Goal: Information Seeking & Learning: Learn about a topic

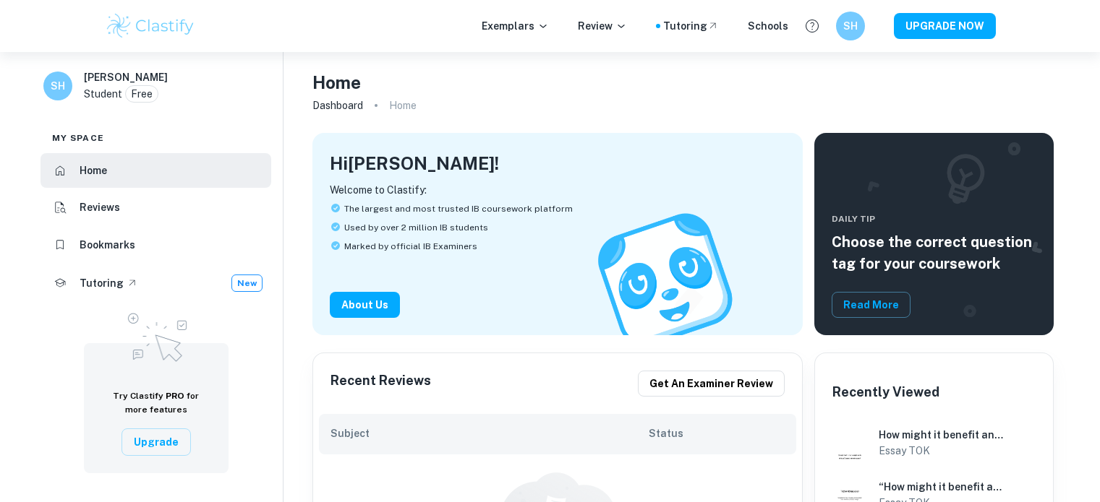
scroll to position [49, 0]
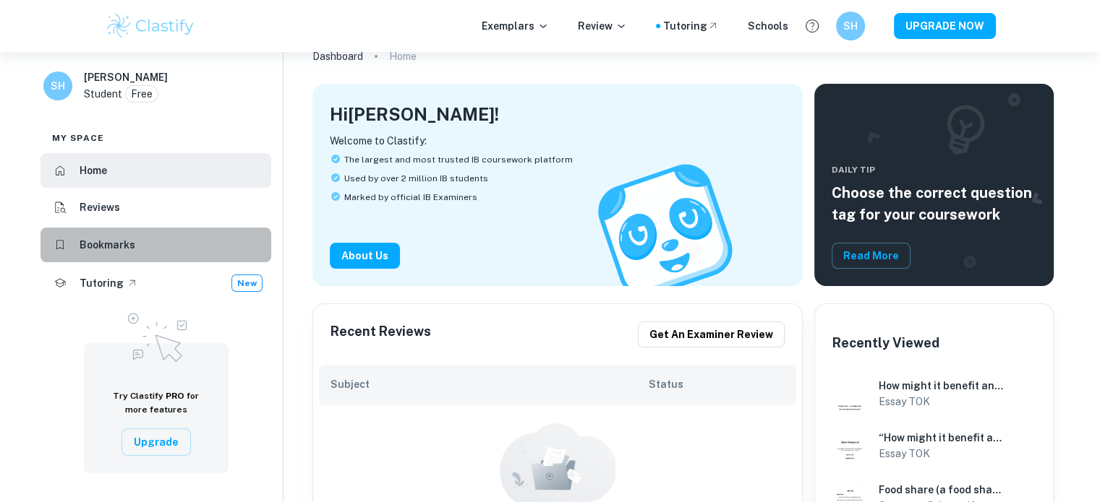
click at [200, 251] on li "Bookmarks" at bounding box center [155, 245] width 231 height 35
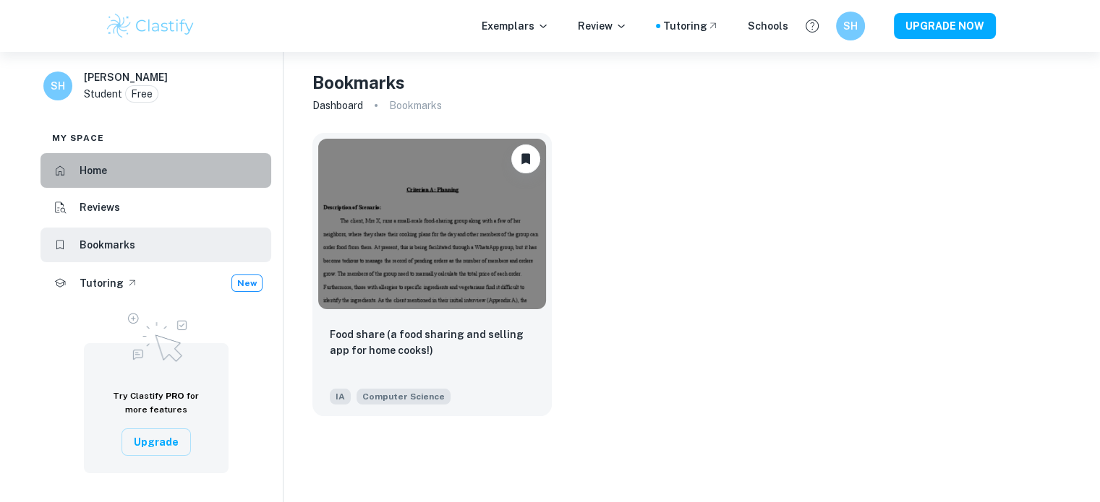
click at [121, 171] on li "Home" at bounding box center [155, 170] width 231 height 35
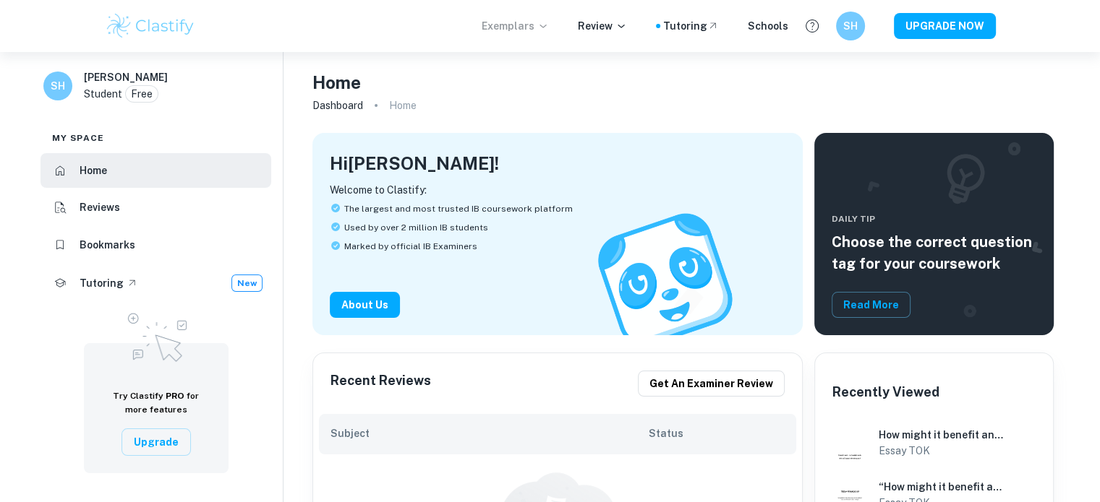
drag, startPoint x: 559, startPoint y: 22, endPoint x: 544, endPoint y: 27, distance: 15.8
click at [544, 27] on div "Exemplars Review Tutoring Schools" at bounding box center [634, 26] width 307 height 16
click at [544, 27] on p "Exemplars" at bounding box center [514, 26] width 67 height 16
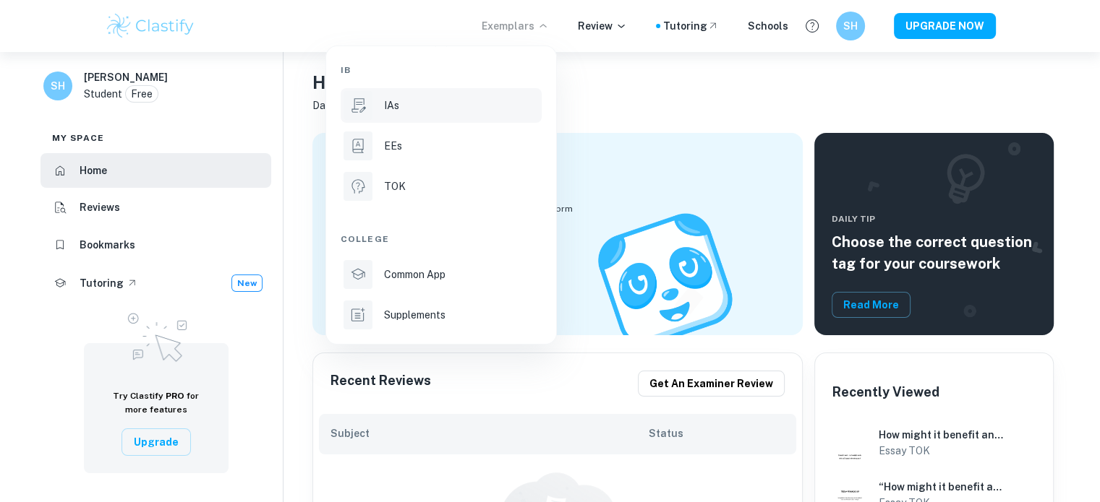
click at [396, 118] on li "IAs" at bounding box center [440, 105] width 201 height 35
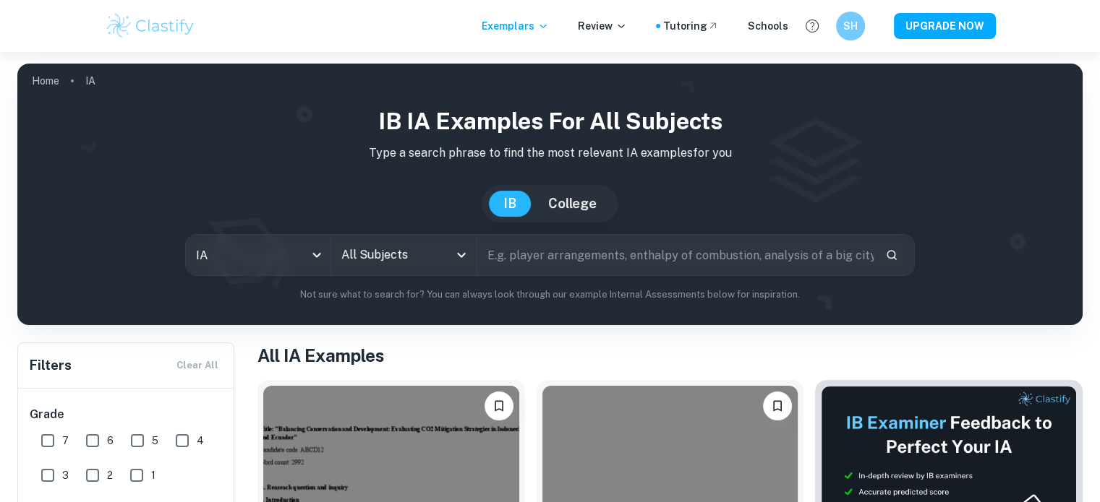
scroll to position [37, 0]
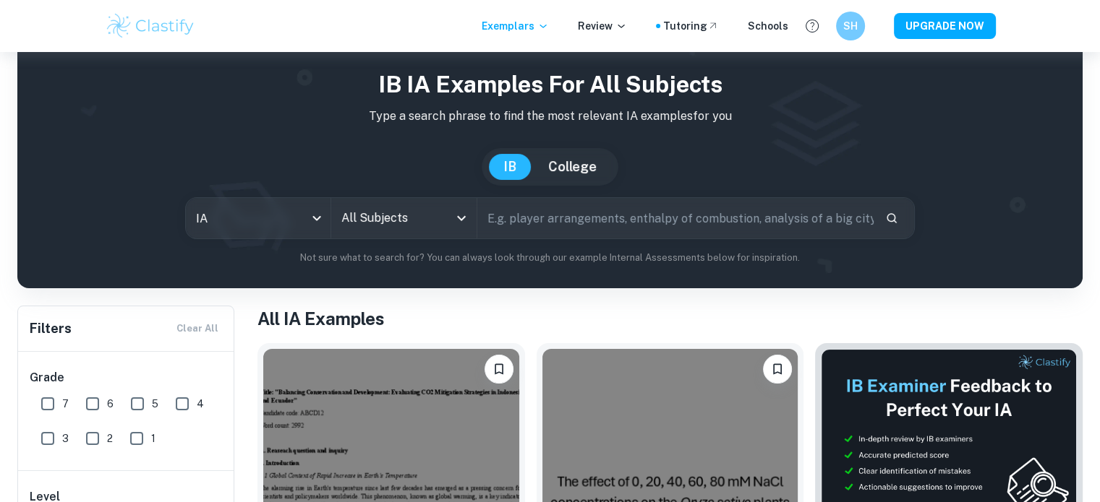
click at [370, 234] on div "All Subjects" at bounding box center [403, 218] width 145 height 40
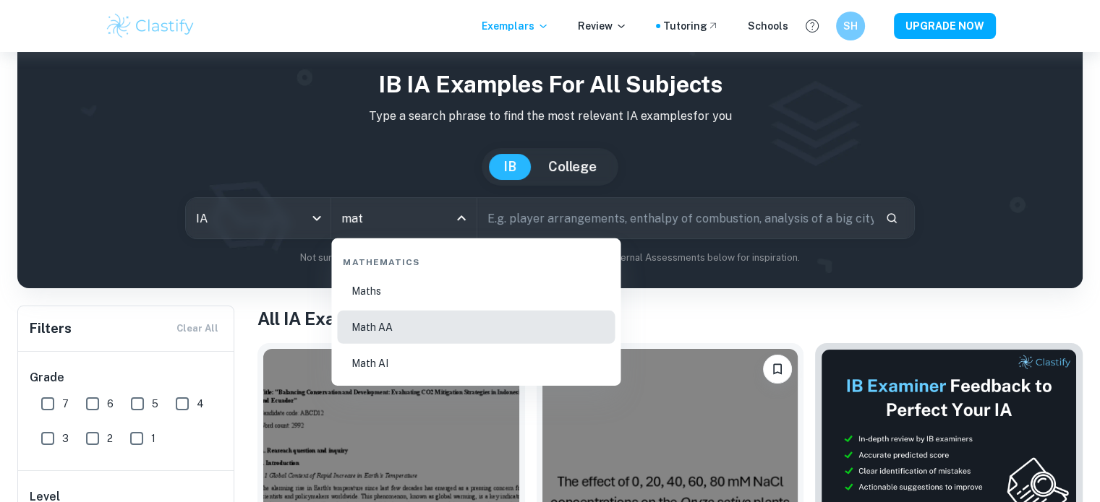
type input "Math AA"
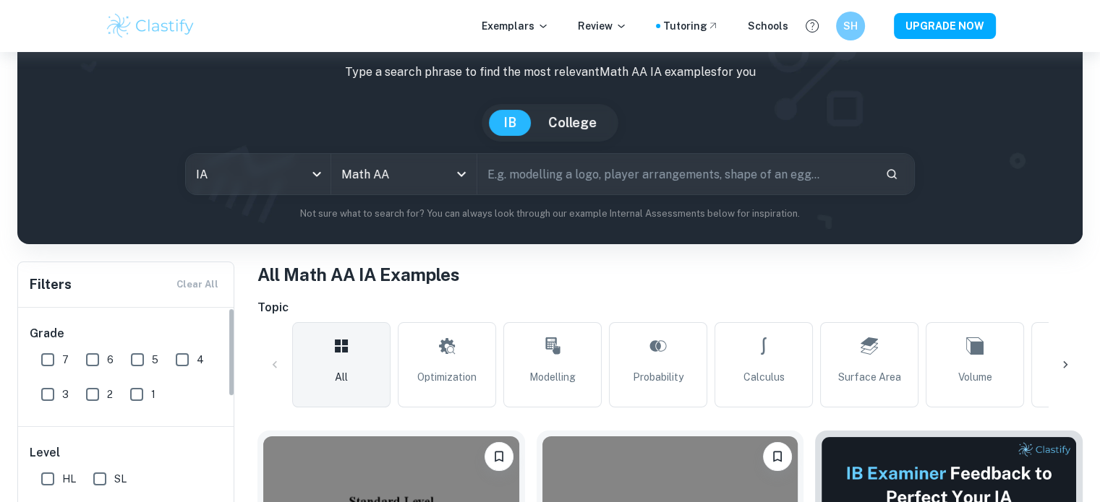
scroll to position [146, 0]
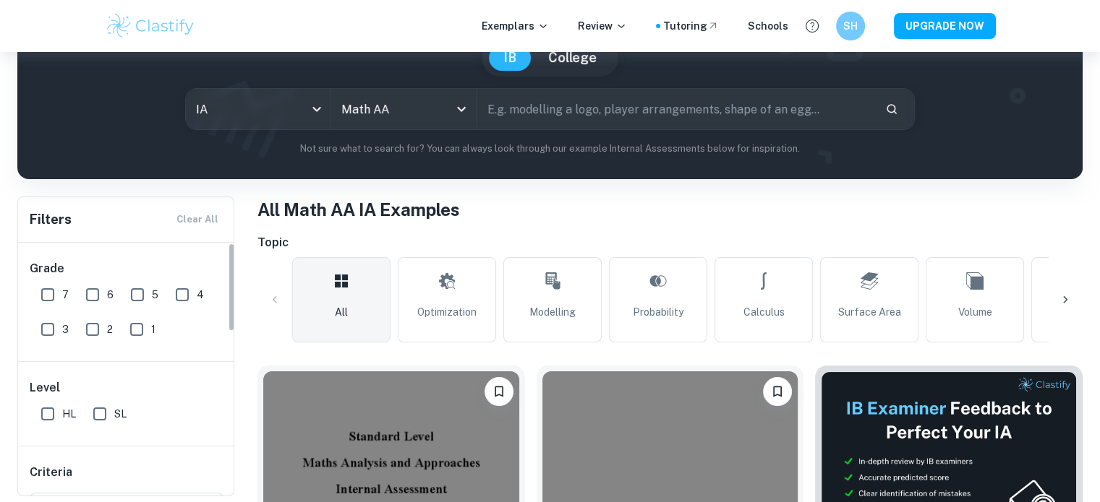
click at [43, 299] on input "7" at bounding box center [47, 294] width 29 height 29
checkbox input "true"
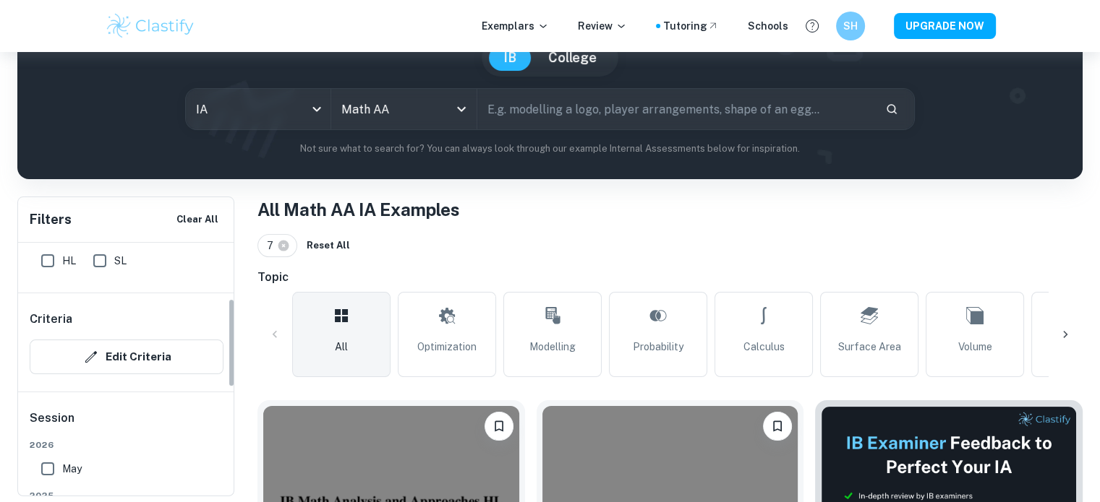
scroll to position [159, 0]
click at [44, 269] on div "Level HL SL" at bounding box center [126, 245] width 217 height 84
click at [45, 257] on input "HL" at bounding box center [47, 255] width 29 height 29
checkbox input "true"
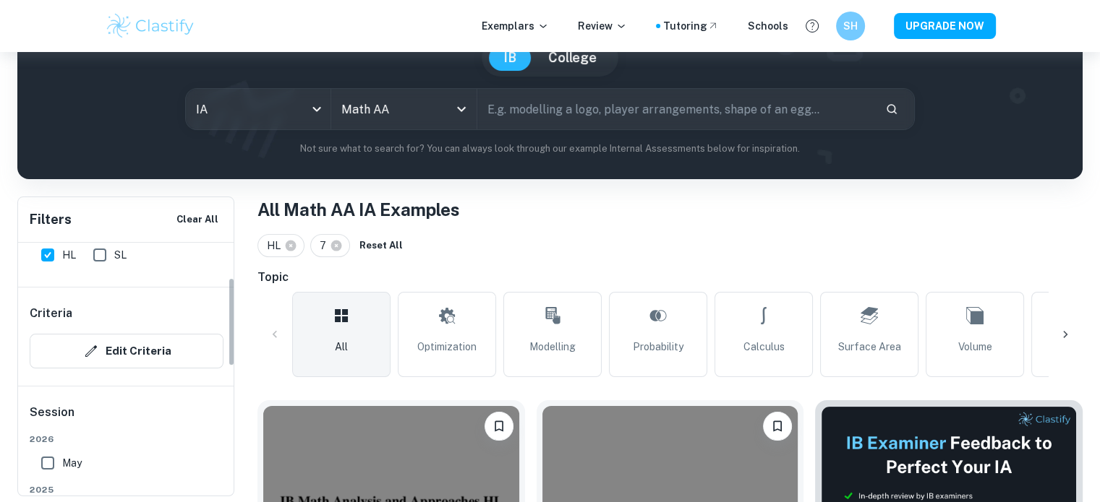
scroll to position [6, 0]
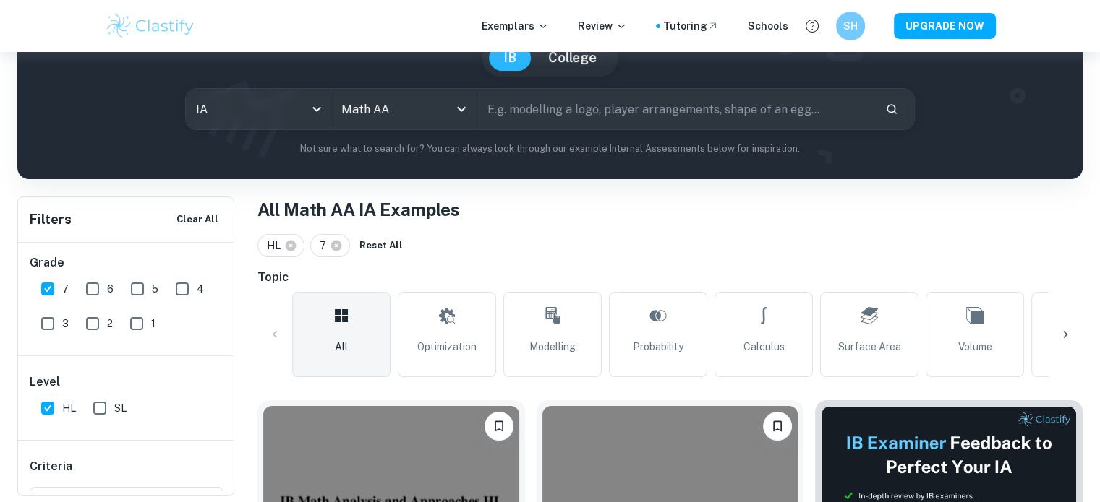
click at [98, 283] on input "6" at bounding box center [92, 289] width 29 height 29
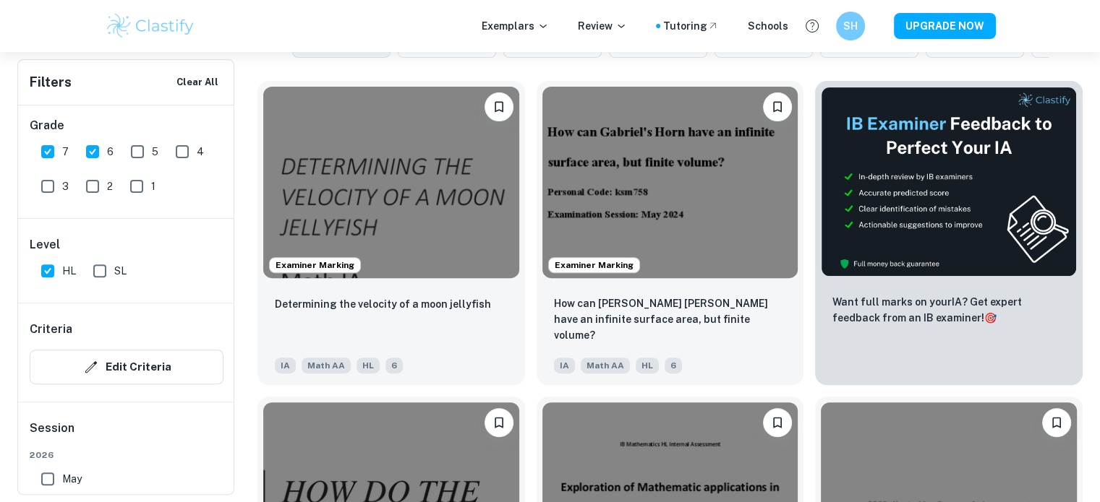
scroll to position [467, 0]
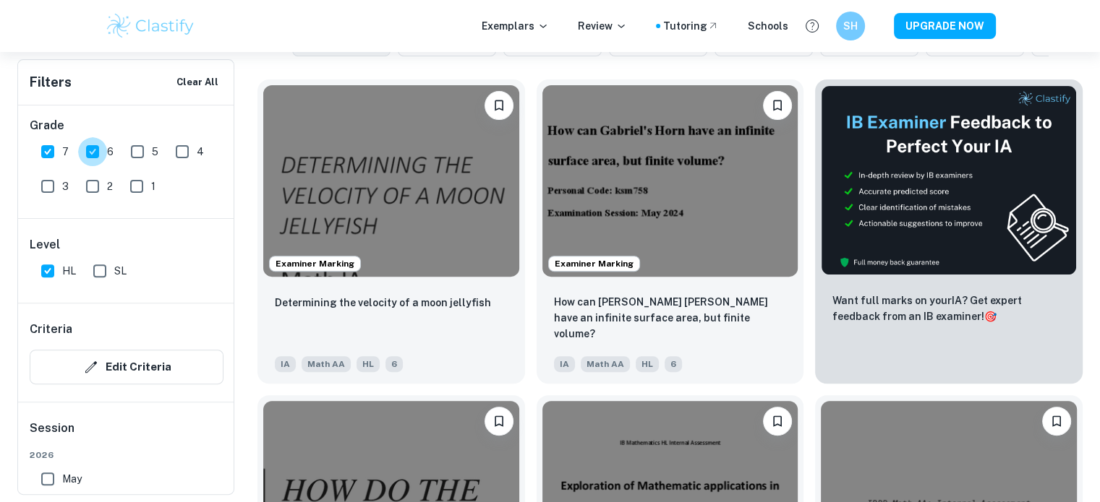
click at [83, 153] on input "6" at bounding box center [92, 151] width 29 height 29
checkbox input "false"
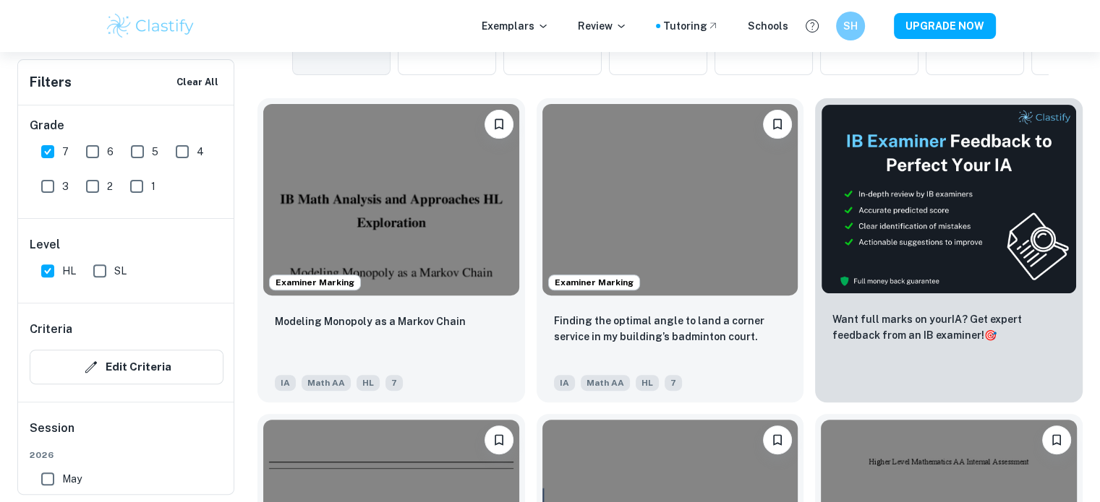
scroll to position [479, 0]
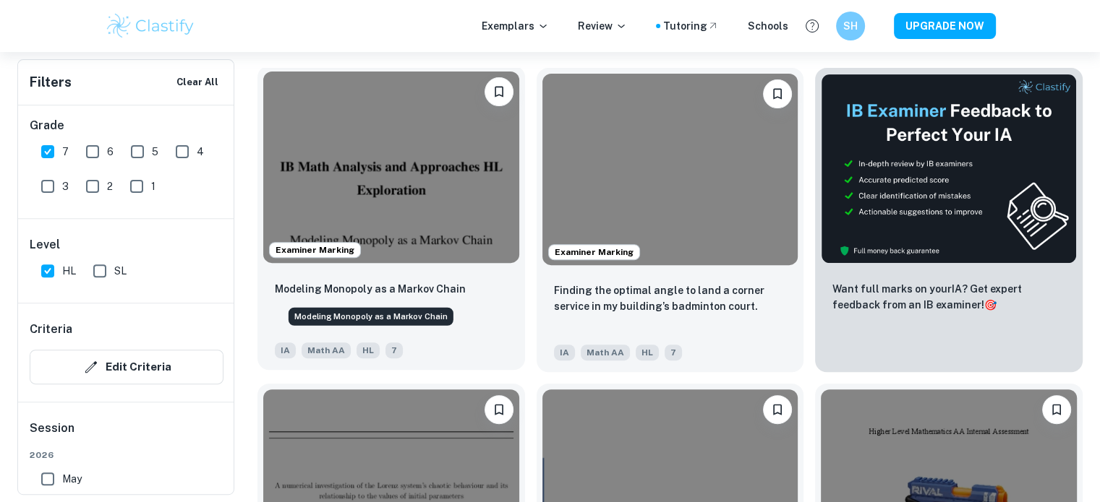
click at [364, 290] on p "Modeling Monopoly as a Markov Chain" at bounding box center [370, 289] width 191 height 16
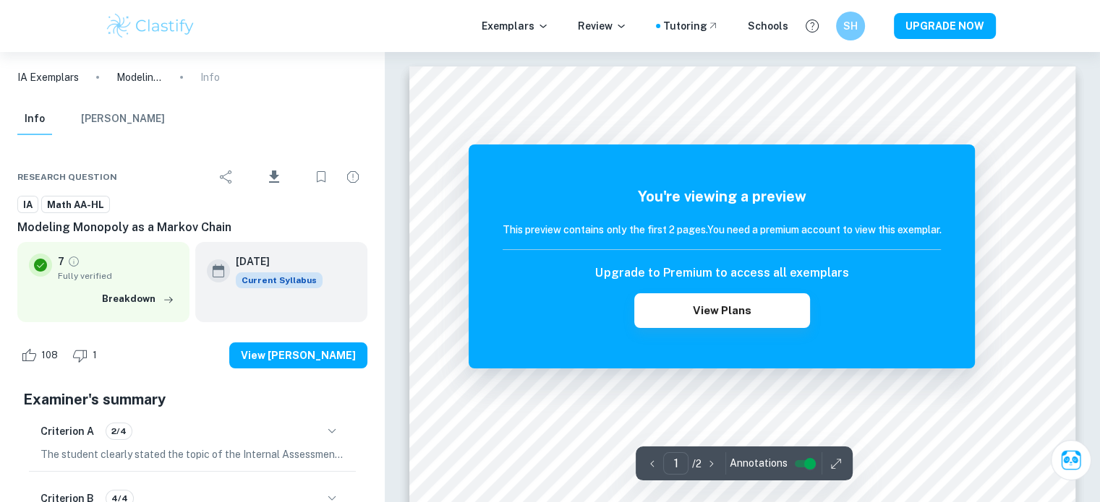
scroll to position [9, 0]
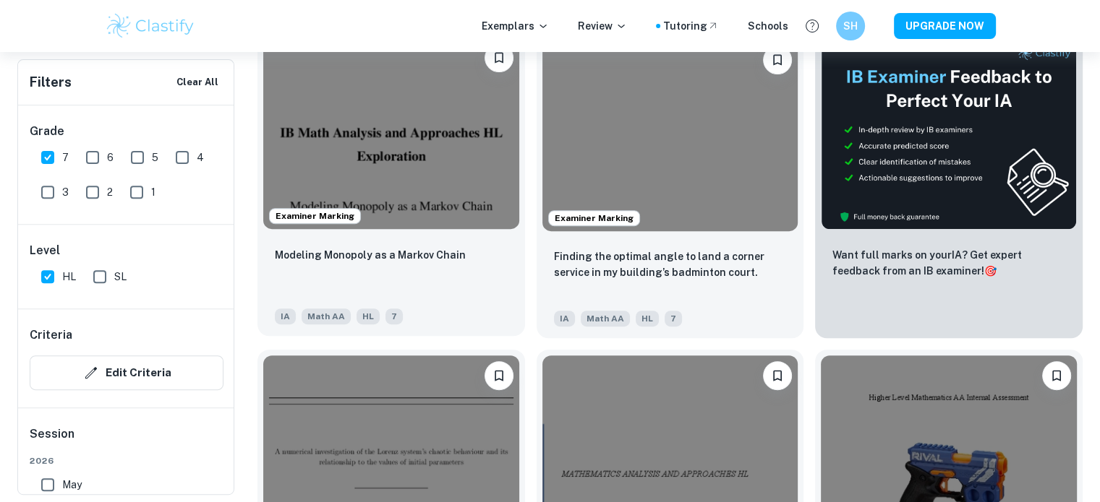
scroll to position [513, 0]
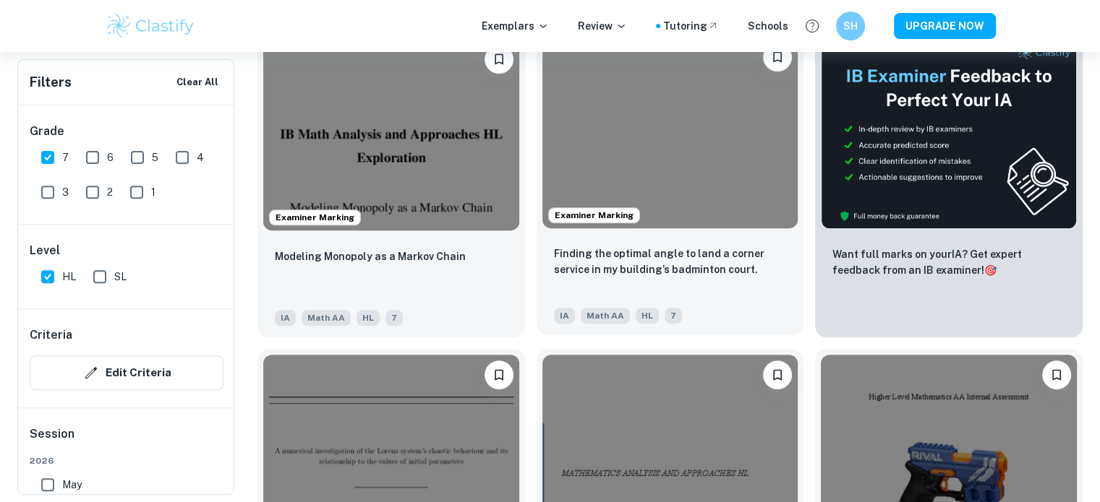
click at [573, 285] on div "Finding the optimal angle to land a corner service in my building’s badminton c…" at bounding box center [670, 270] width 233 height 49
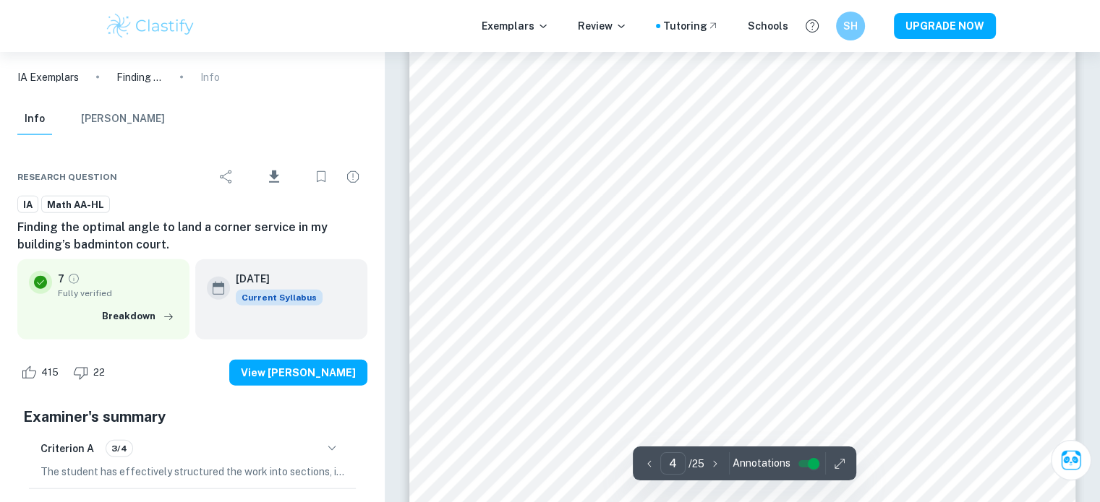
scroll to position [3288, 0]
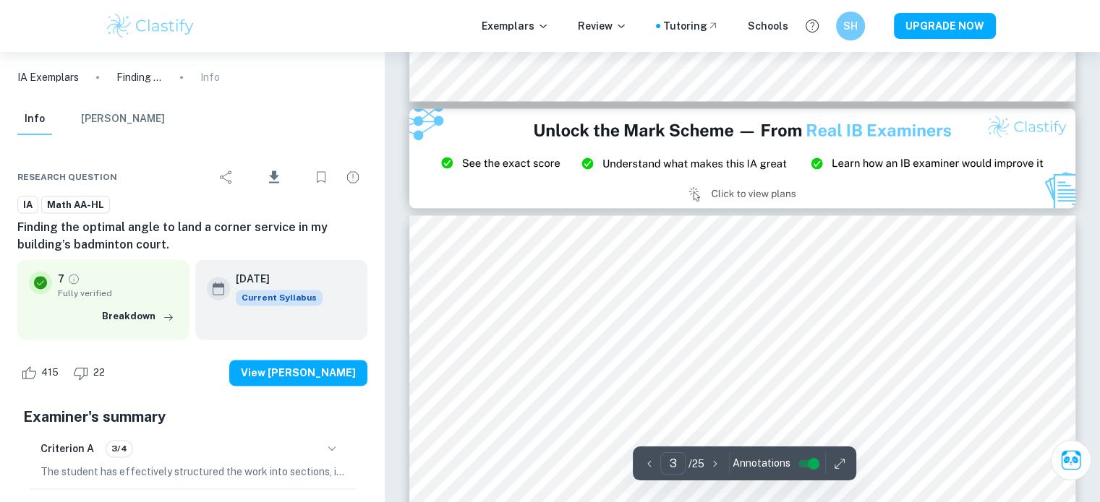
type input "2"
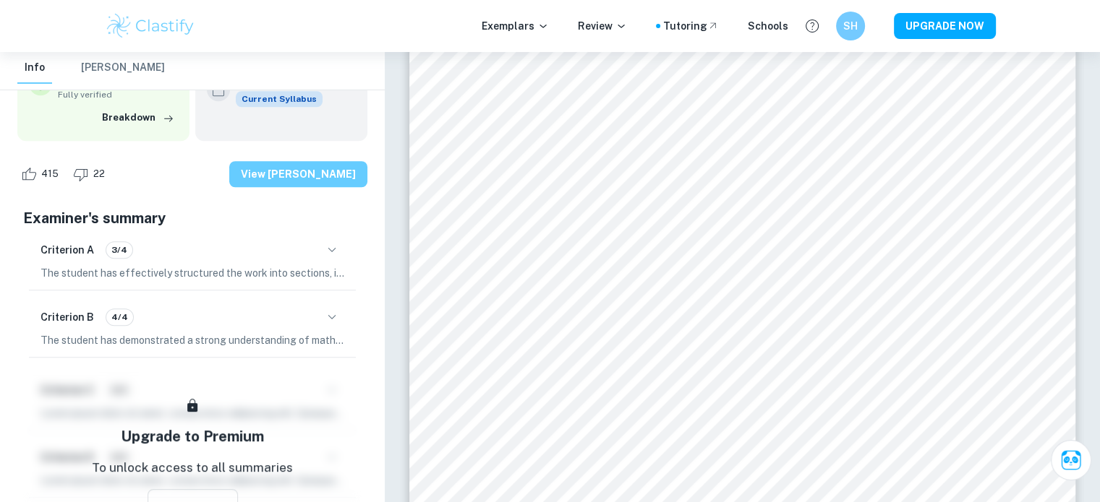
scroll to position [307, 0]
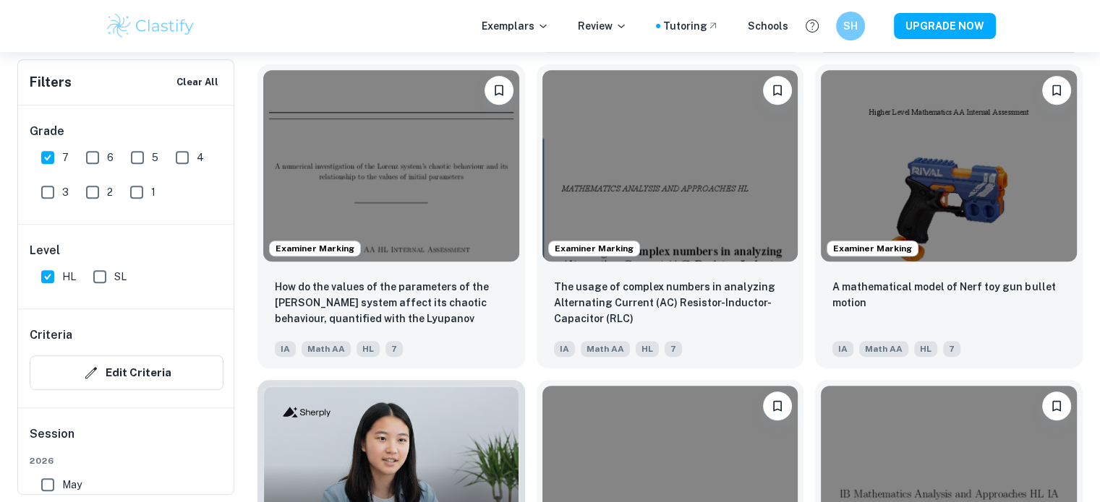
scroll to position [798, 0]
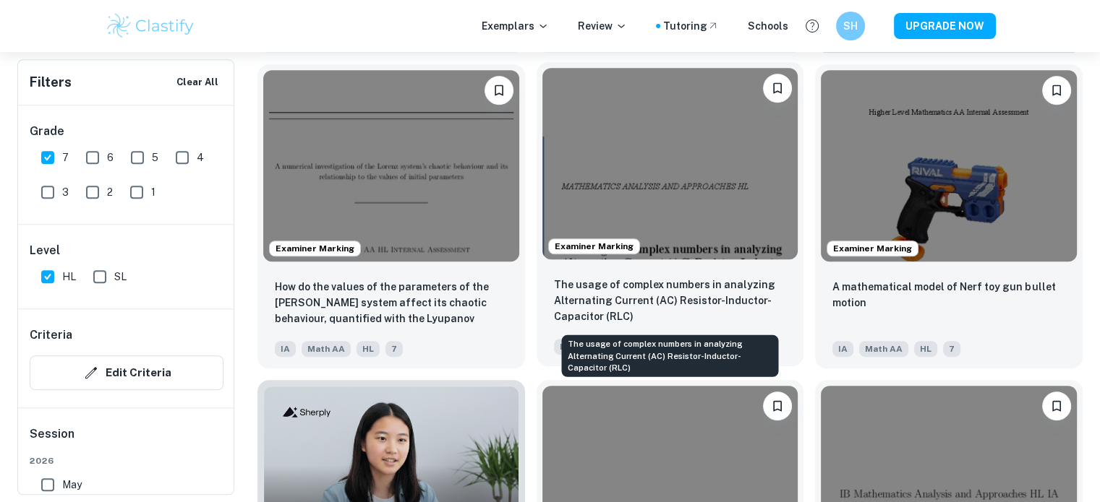
click at [691, 307] on p "The usage of complex numbers in analyzing Alternating Current (AC) Resistor-Ind…" at bounding box center [670, 301] width 233 height 48
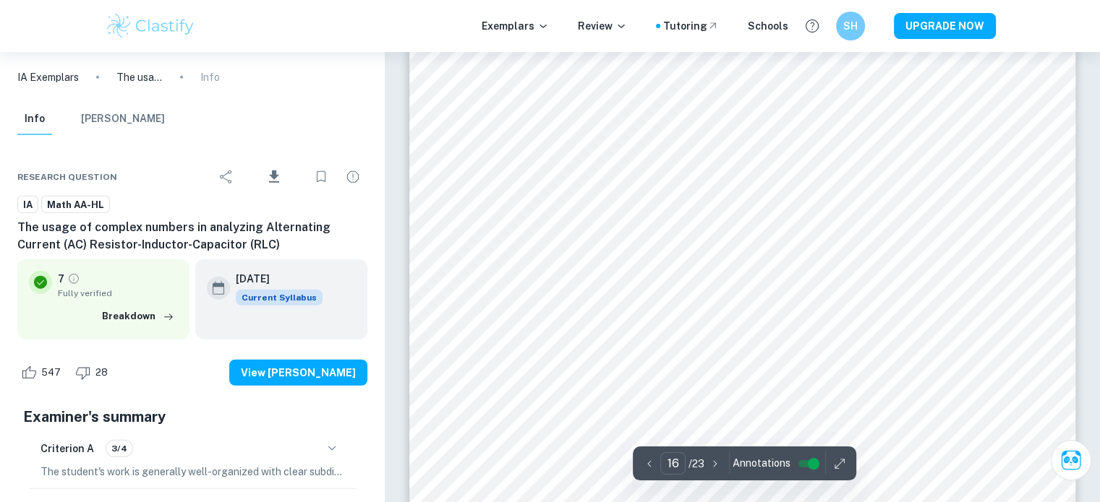
scroll to position [14745, 0]
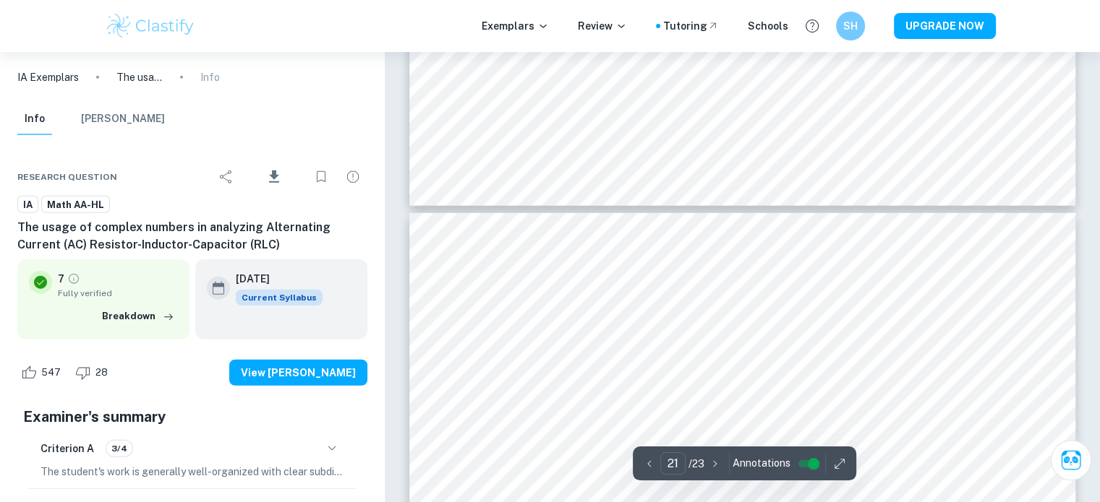
type input "22"
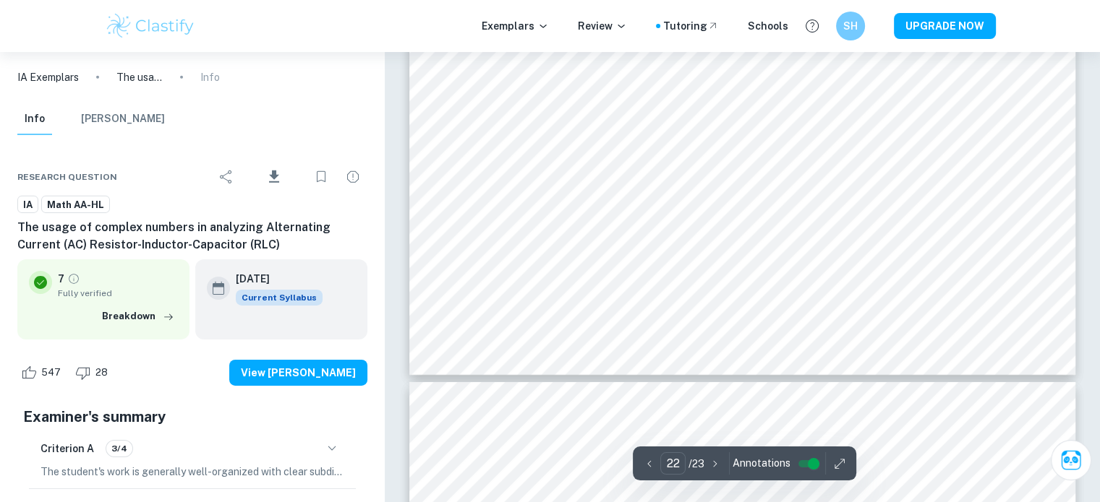
scroll to position [21212, 0]
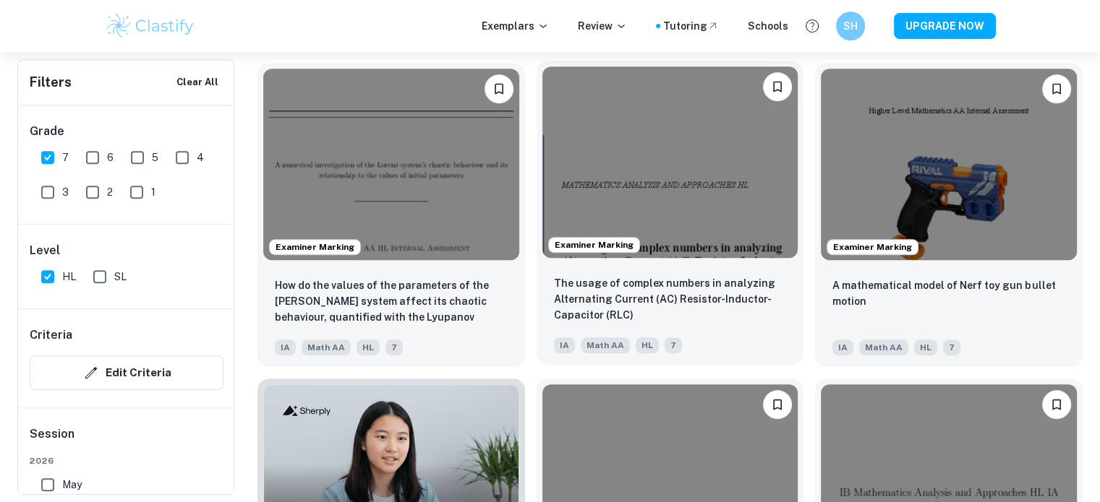
scroll to position [798, 0]
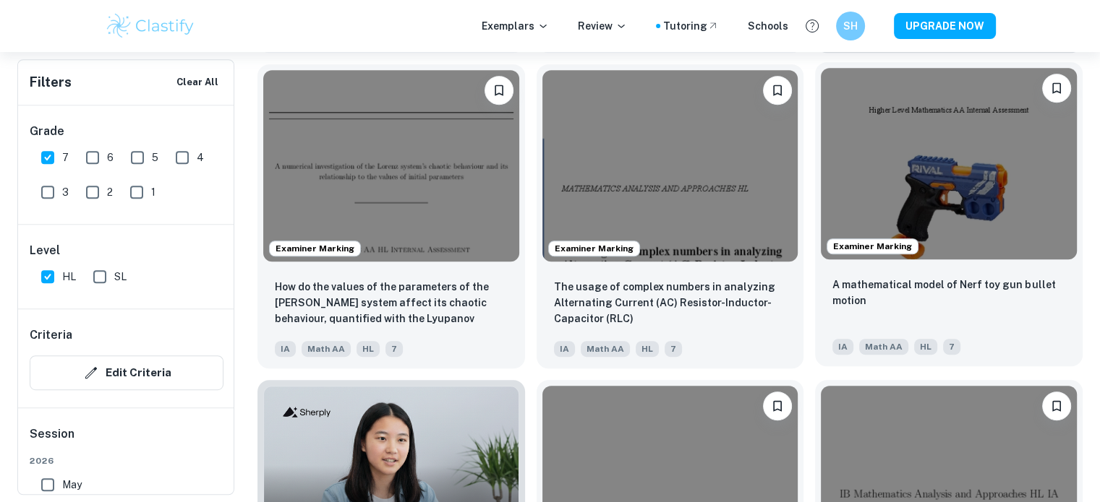
click at [828, 280] on div "A mathematical model of Nerf toy gun bullet motion IA Math AA HL 7" at bounding box center [948, 315] width 267 height 101
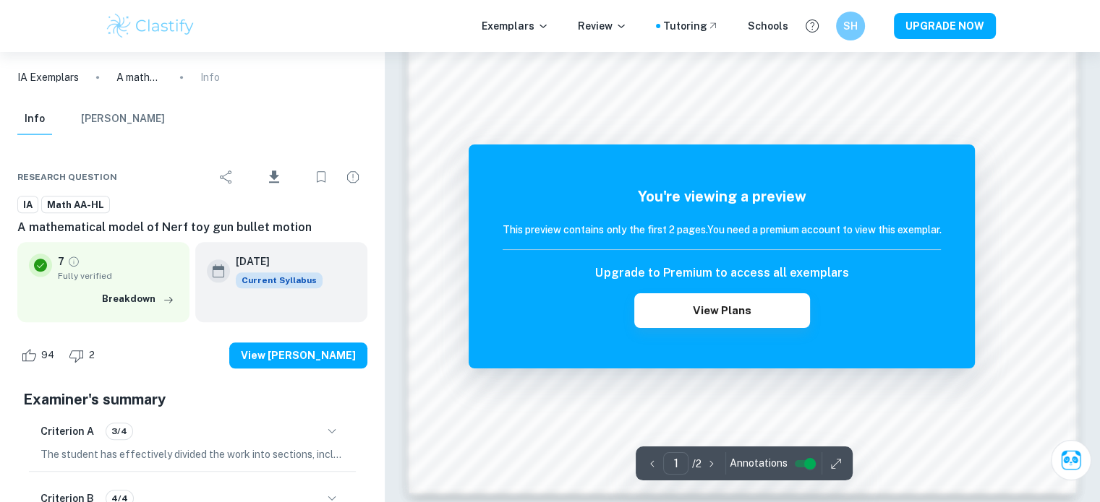
scroll to position [1555, 0]
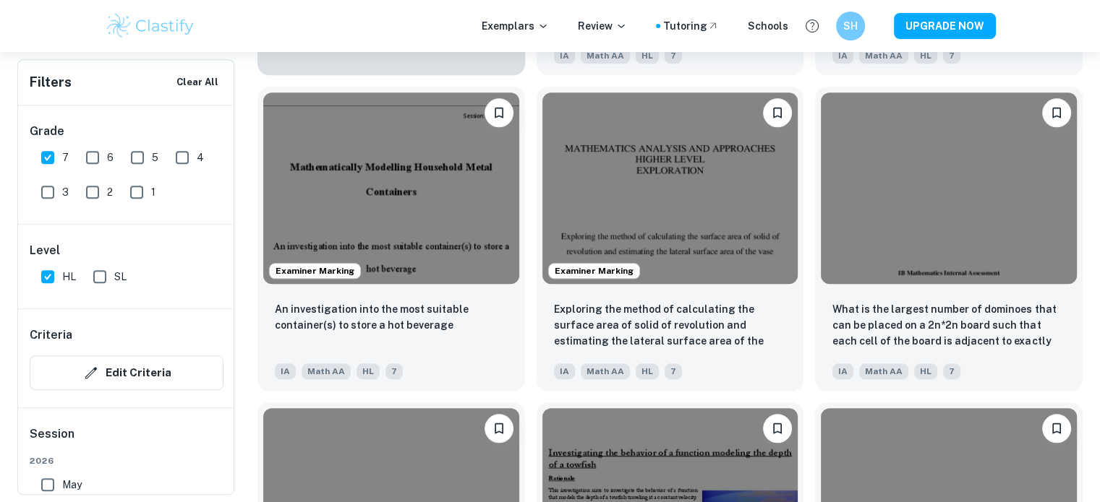
scroll to position [1414, 0]
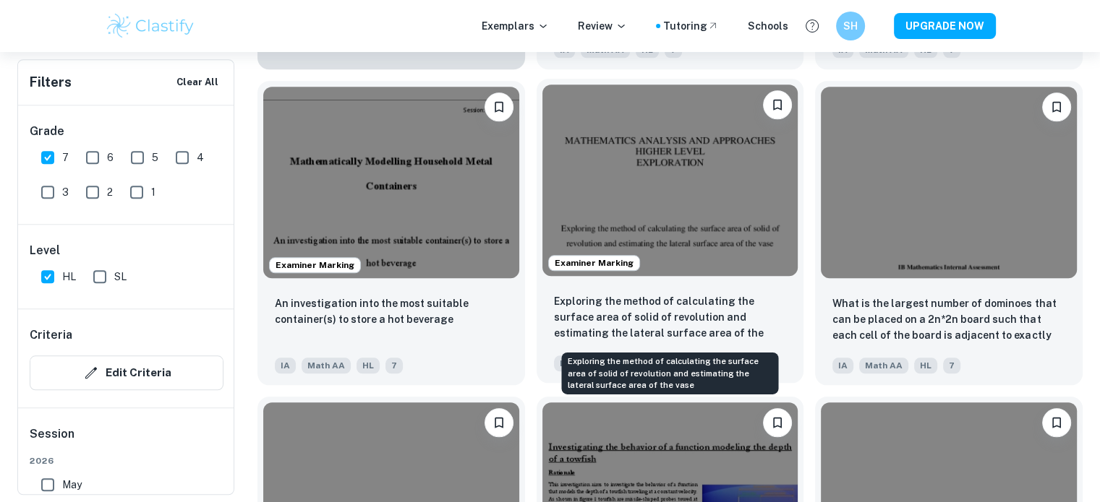
click at [691, 303] on p "Exploring the method of calculating the surface area of solid of revolution and…" at bounding box center [670, 318] width 233 height 49
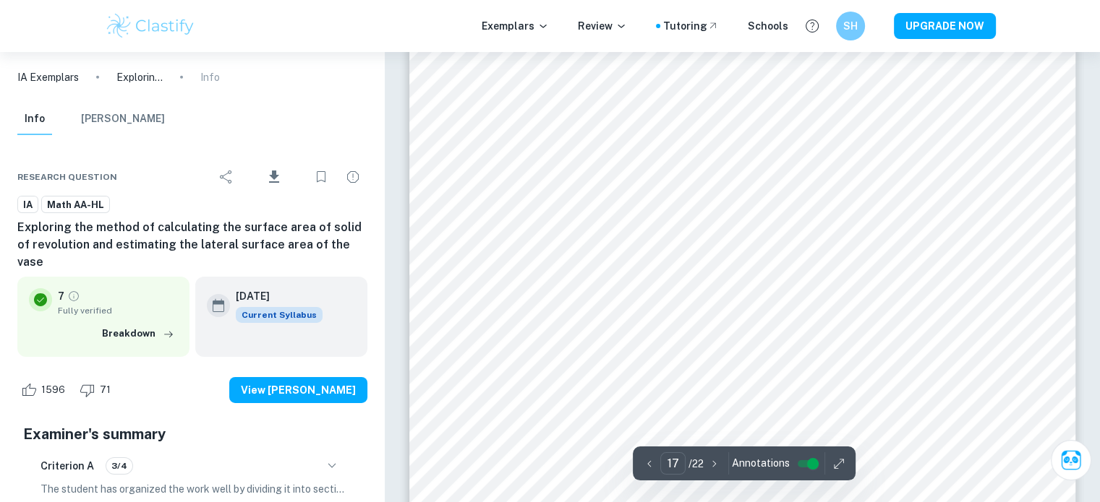
scroll to position [15684, 0]
type input "20"
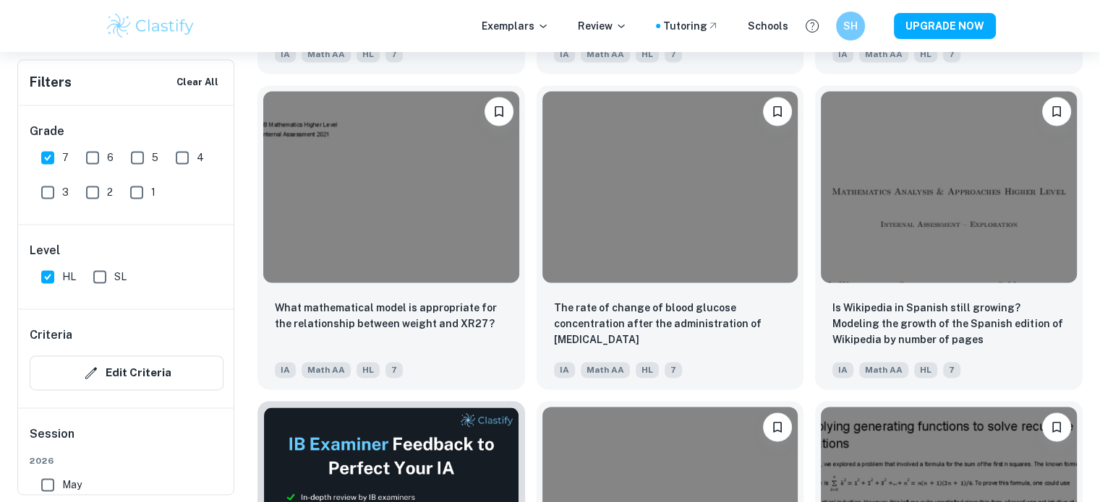
scroll to position [2034, 0]
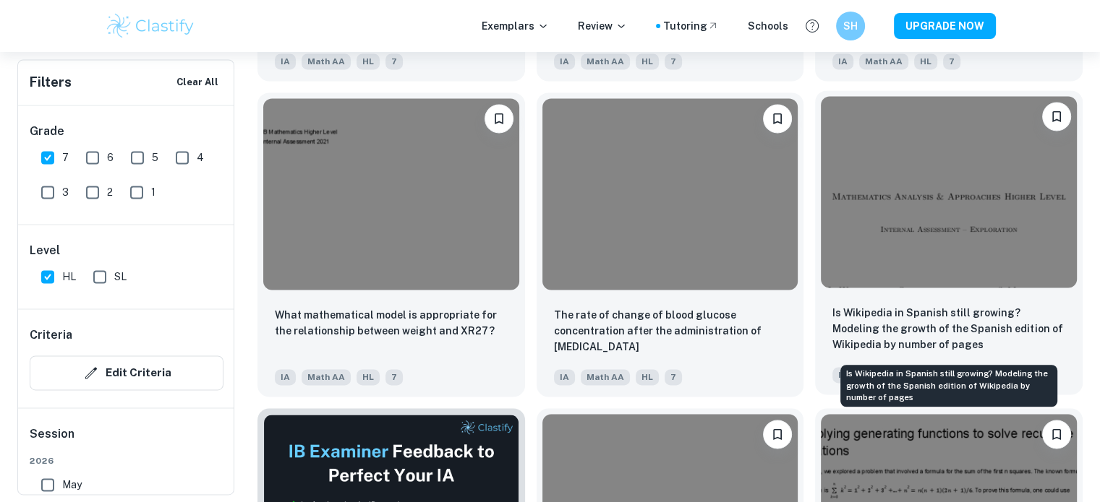
click at [873, 323] on p "Is Wikipedia in Spanish still growing? Modeling the growth of the Spanish editi…" at bounding box center [948, 329] width 233 height 48
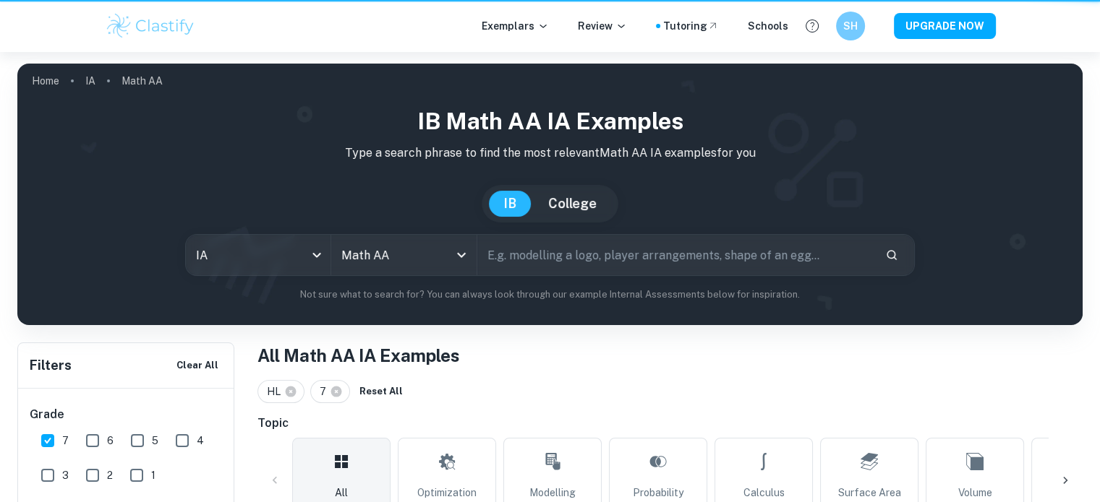
scroll to position [2034, 0]
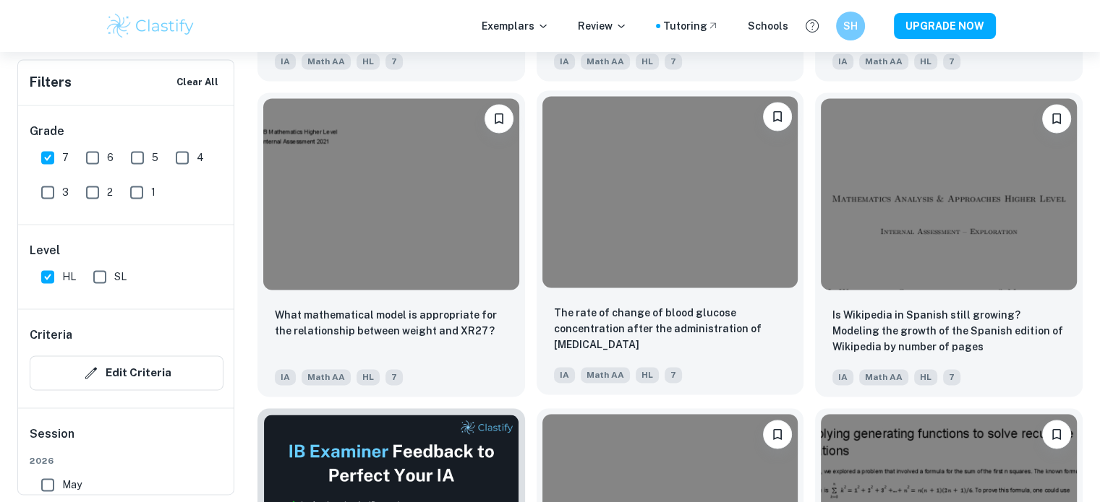
click at [593, 288] on img at bounding box center [670, 192] width 256 height 192
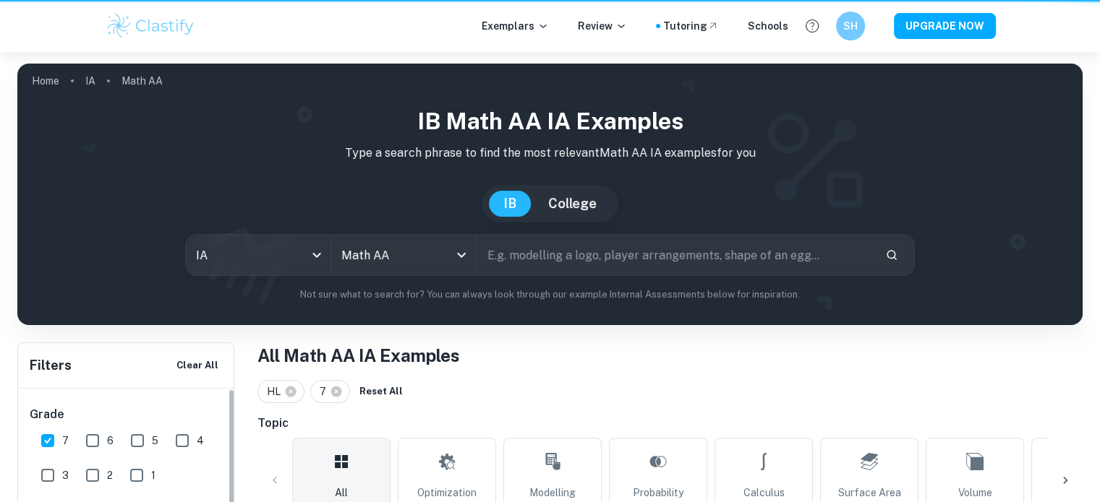
scroll to position [2034, 0]
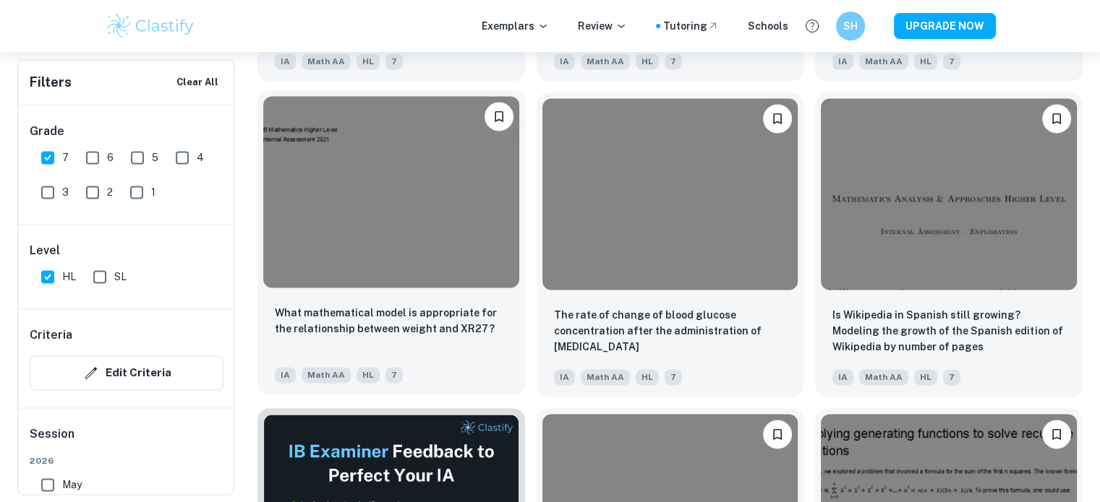
click at [342, 247] on img at bounding box center [391, 192] width 256 height 192
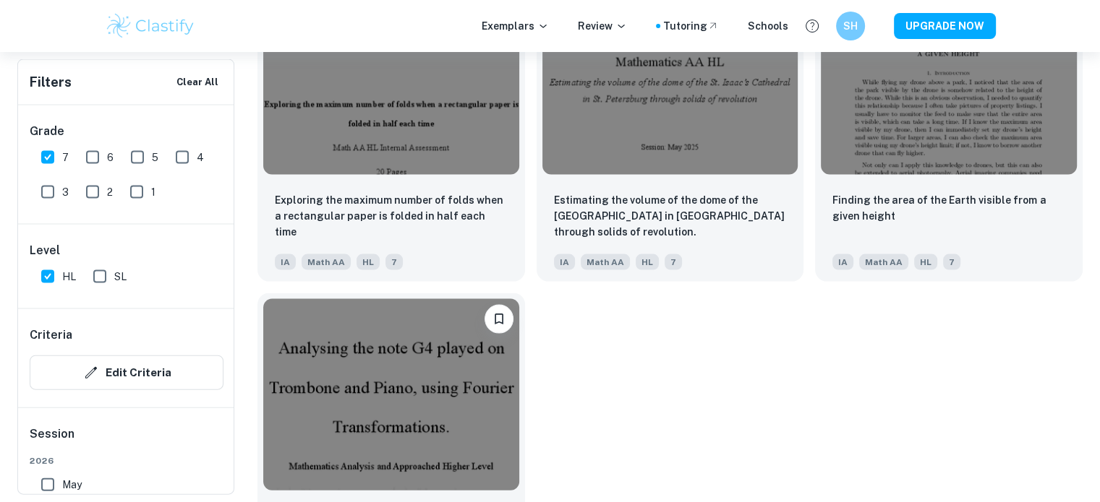
scroll to position [3099, 0]
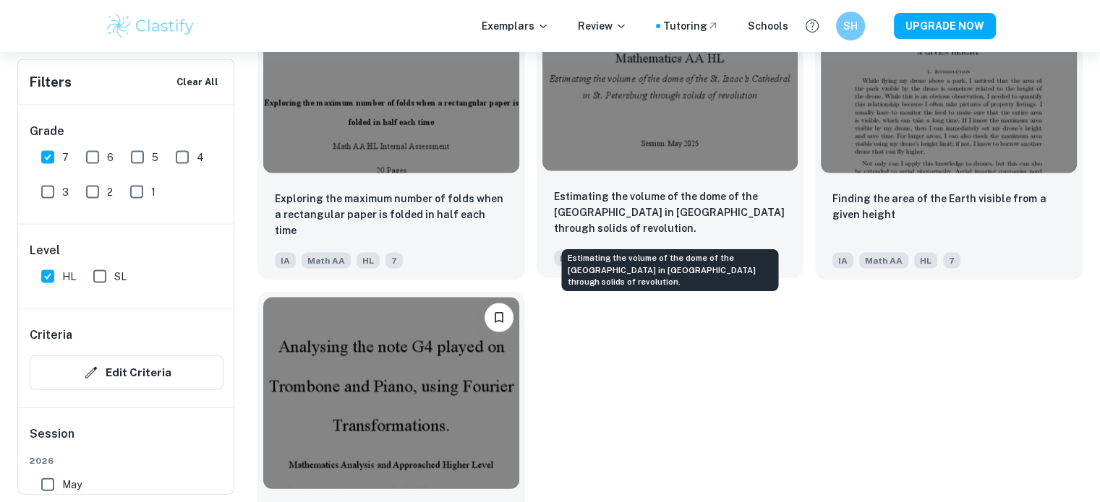
click at [578, 226] on p "Estimating the volume of the dome of the [GEOGRAPHIC_DATA] in [GEOGRAPHIC_DATA]…" at bounding box center [670, 213] width 233 height 48
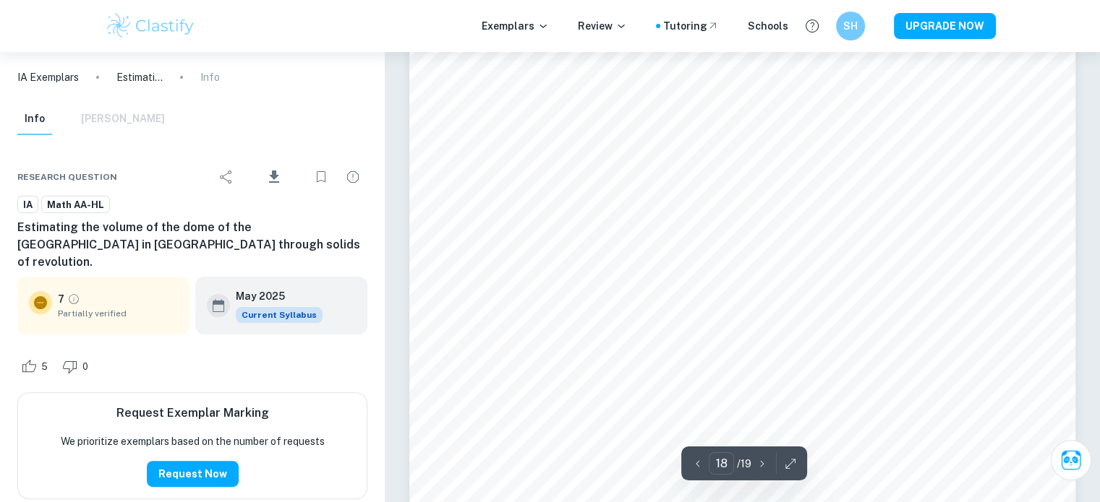
scroll to position [16814, 0]
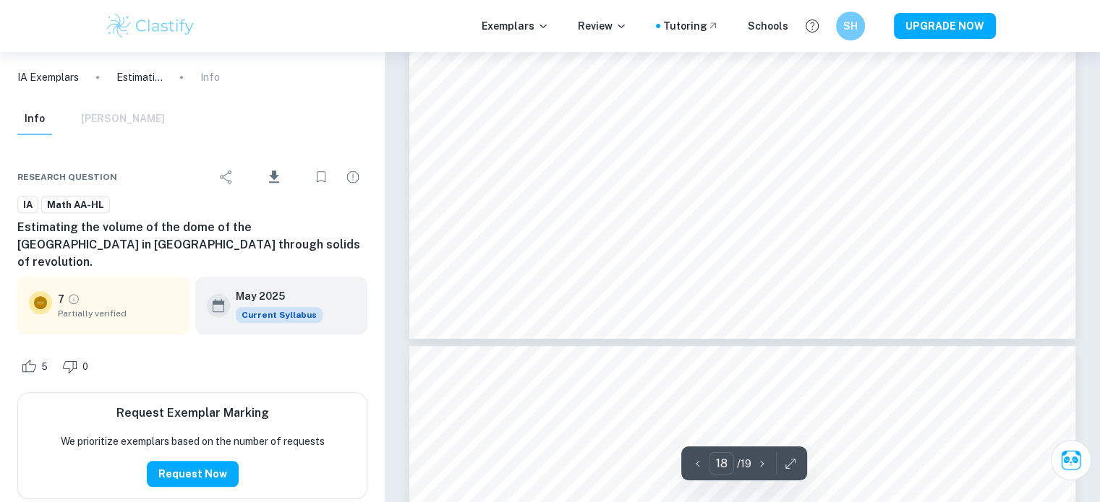
type input "19"
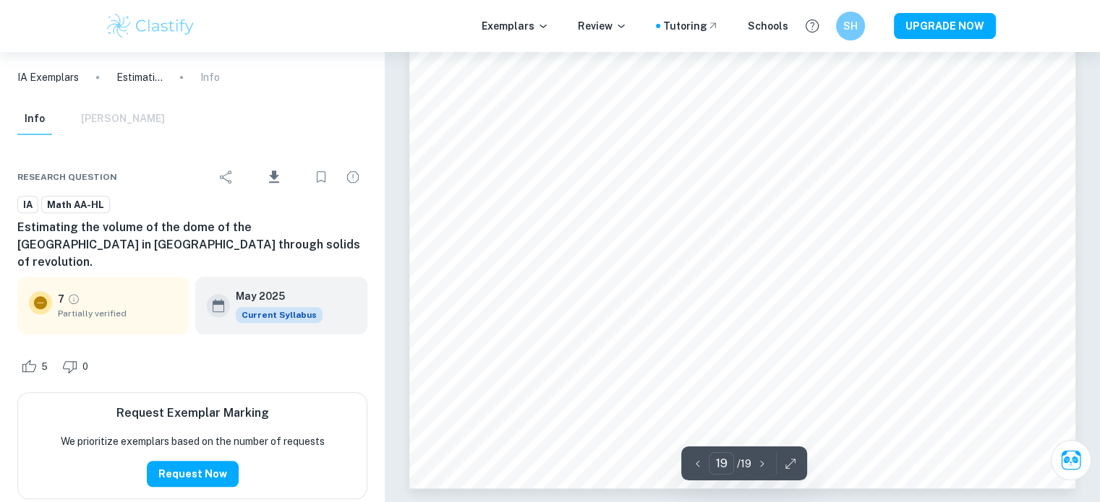
scroll to position [18006, 0]
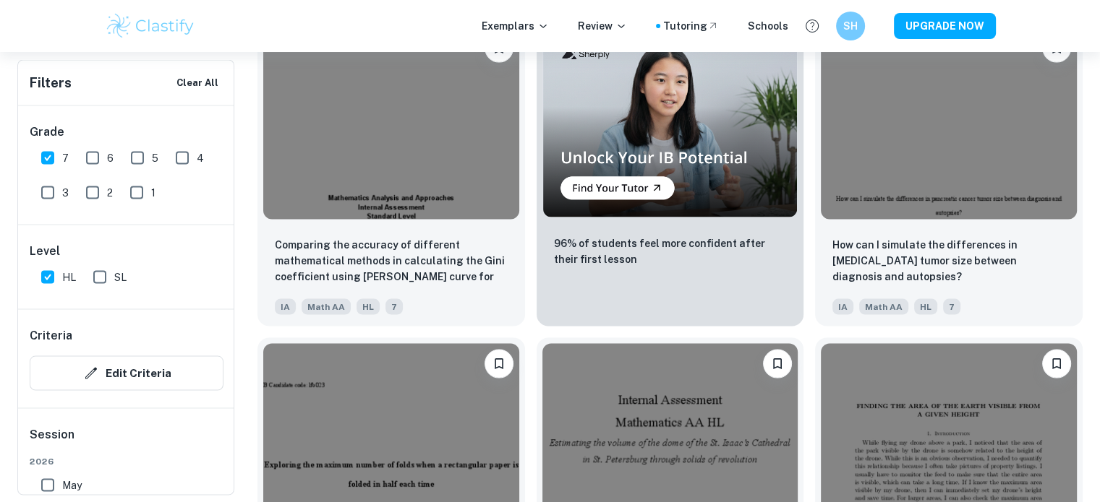
scroll to position [3197, 0]
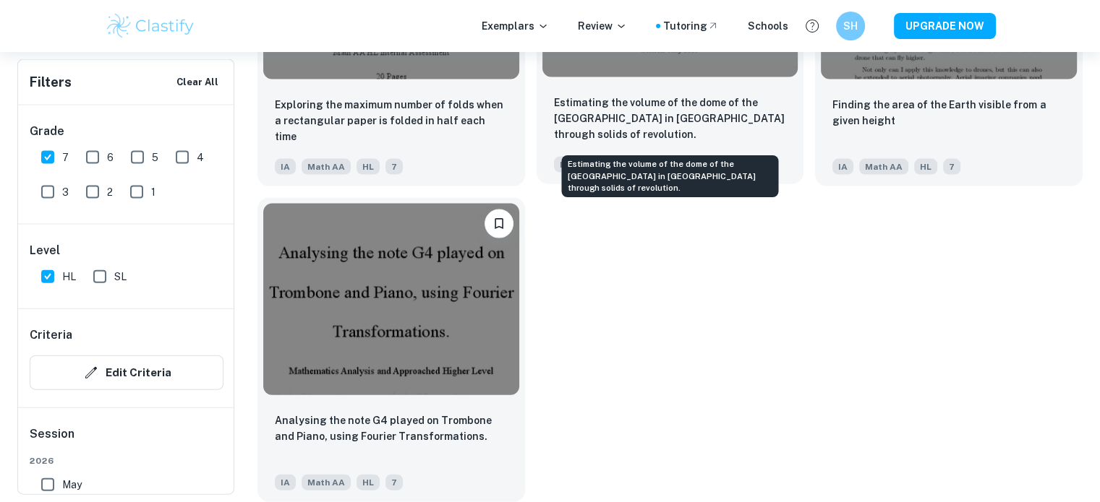
click at [625, 118] on p "Estimating the volume of the dome of the [GEOGRAPHIC_DATA] in [GEOGRAPHIC_DATA]…" at bounding box center [670, 119] width 233 height 48
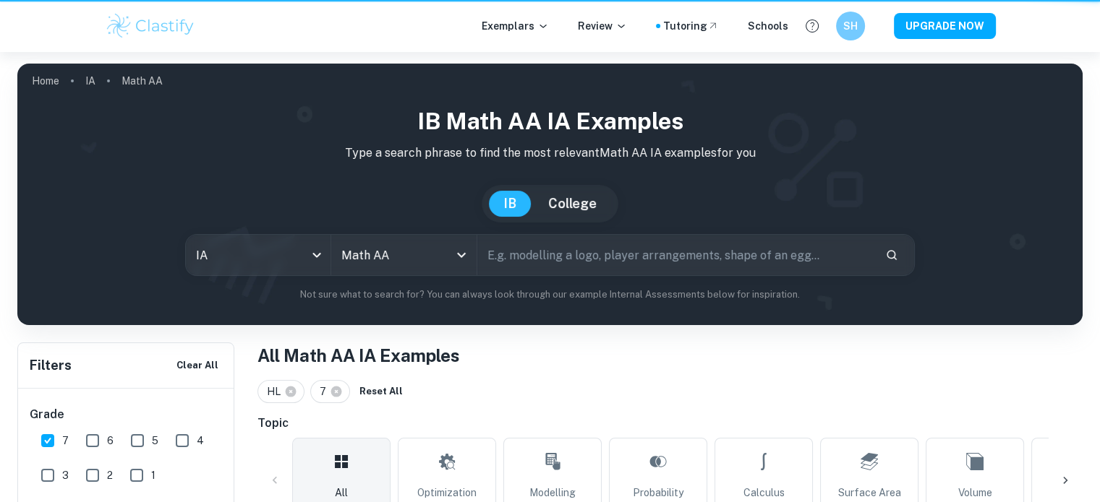
scroll to position [3197, 0]
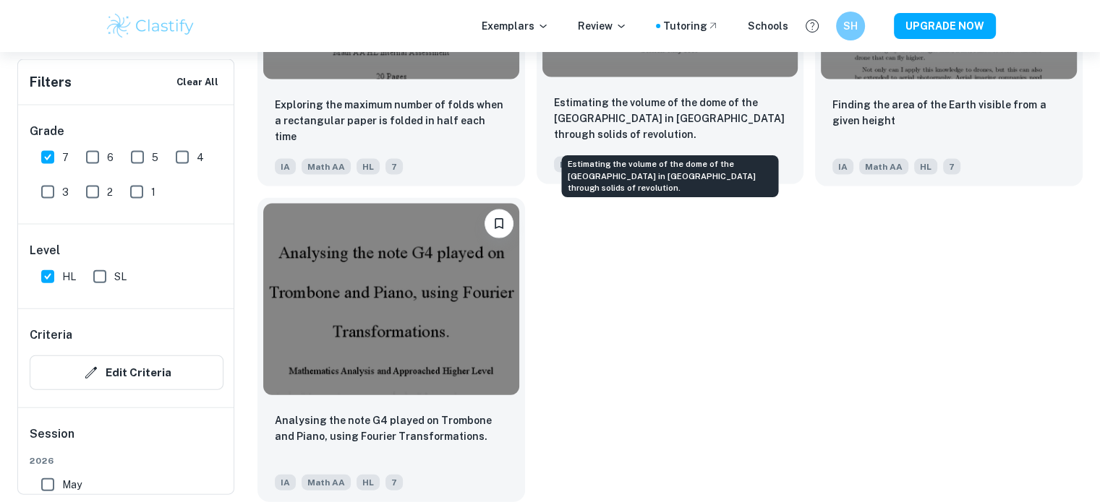
click at [625, 137] on p "Estimating the volume of the dome of the [GEOGRAPHIC_DATA] in [GEOGRAPHIC_DATA]…" at bounding box center [670, 119] width 233 height 48
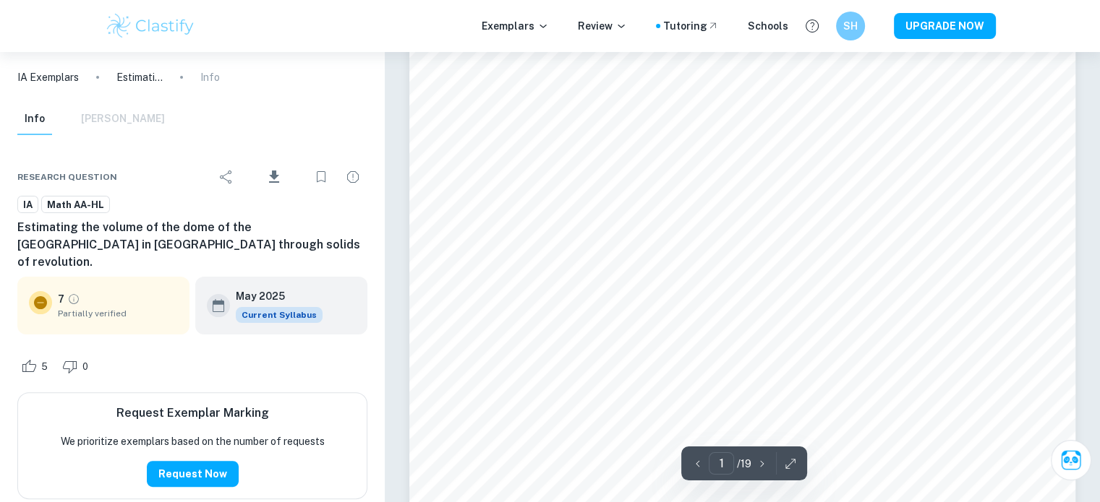
scroll to position [296, 0]
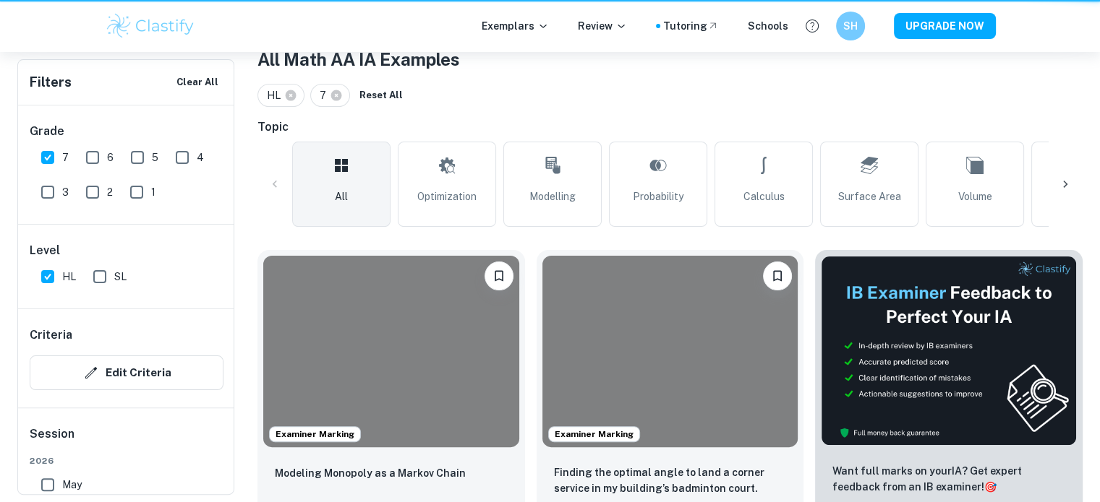
scroll to position [3197, 0]
